Goal: Information Seeking & Learning: Learn about a topic

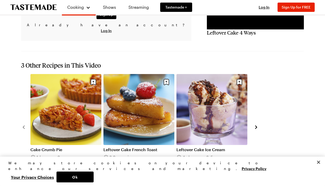
scroll to position [527, 0]
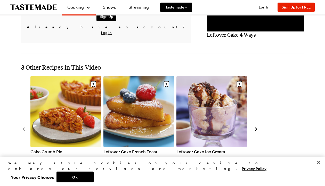
click at [120, 149] on link "Leftover Cake French Toast" at bounding box center [139, 151] width 71 height 5
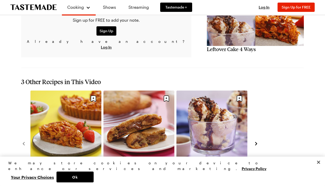
scroll to position [515, 0]
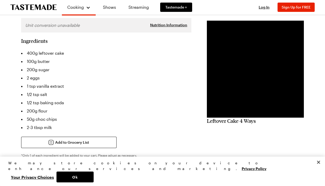
scroll to position [104, 0]
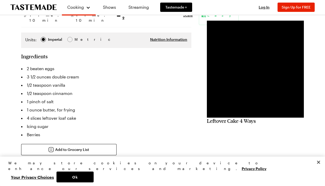
scroll to position [85, 0]
